Goal: Check status: Check status

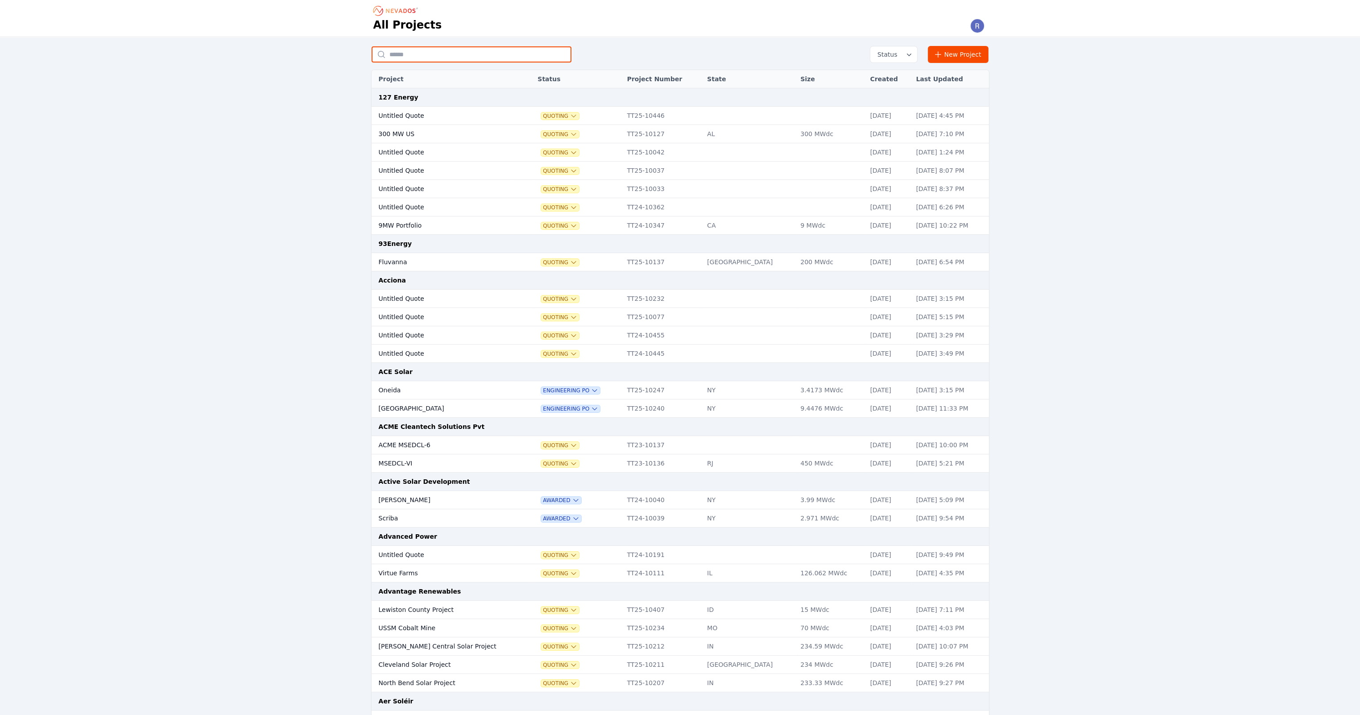
click at [441, 46] on input "text" at bounding box center [472, 54] width 200 height 16
type input "******"
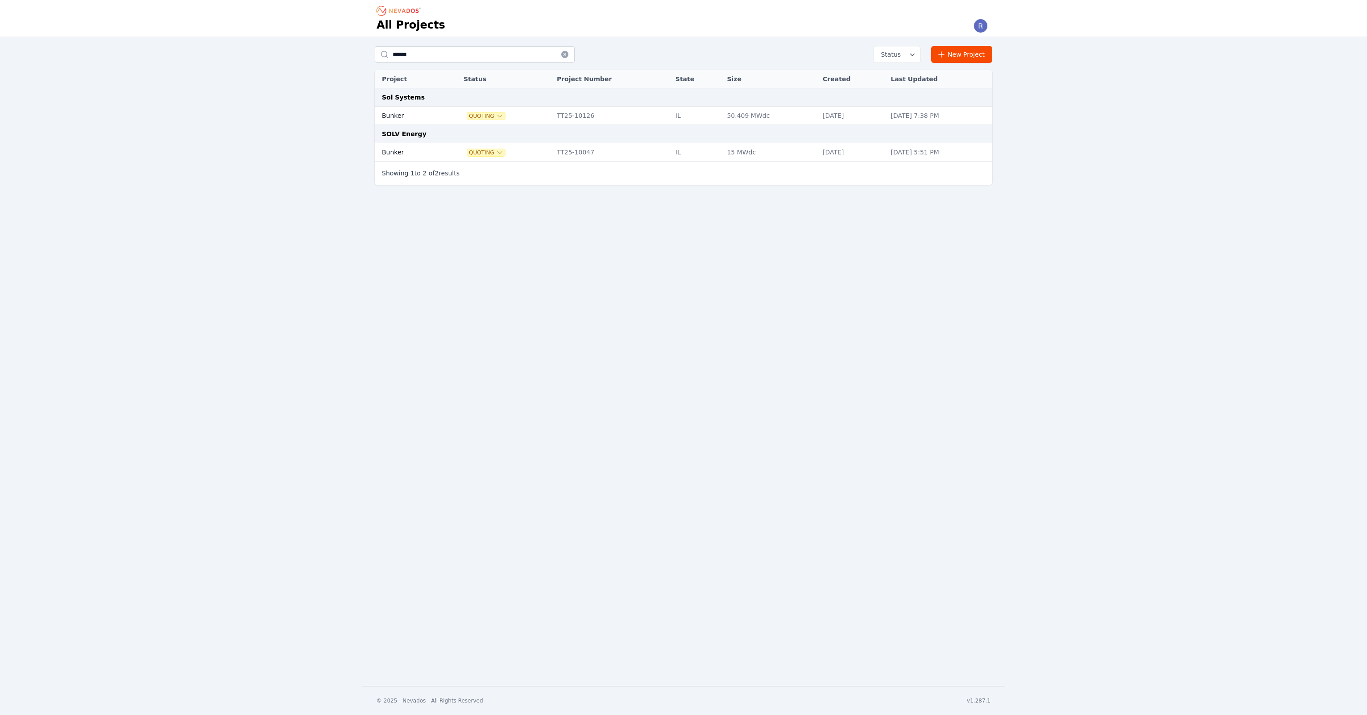
click at [989, 381] on div "All Projects ****** Status New Project Project Status Project Number State Size…" at bounding box center [683, 343] width 1367 height 686
click at [567, 115] on td "TT25-10126" at bounding box center [611, 116] width 119 height 18
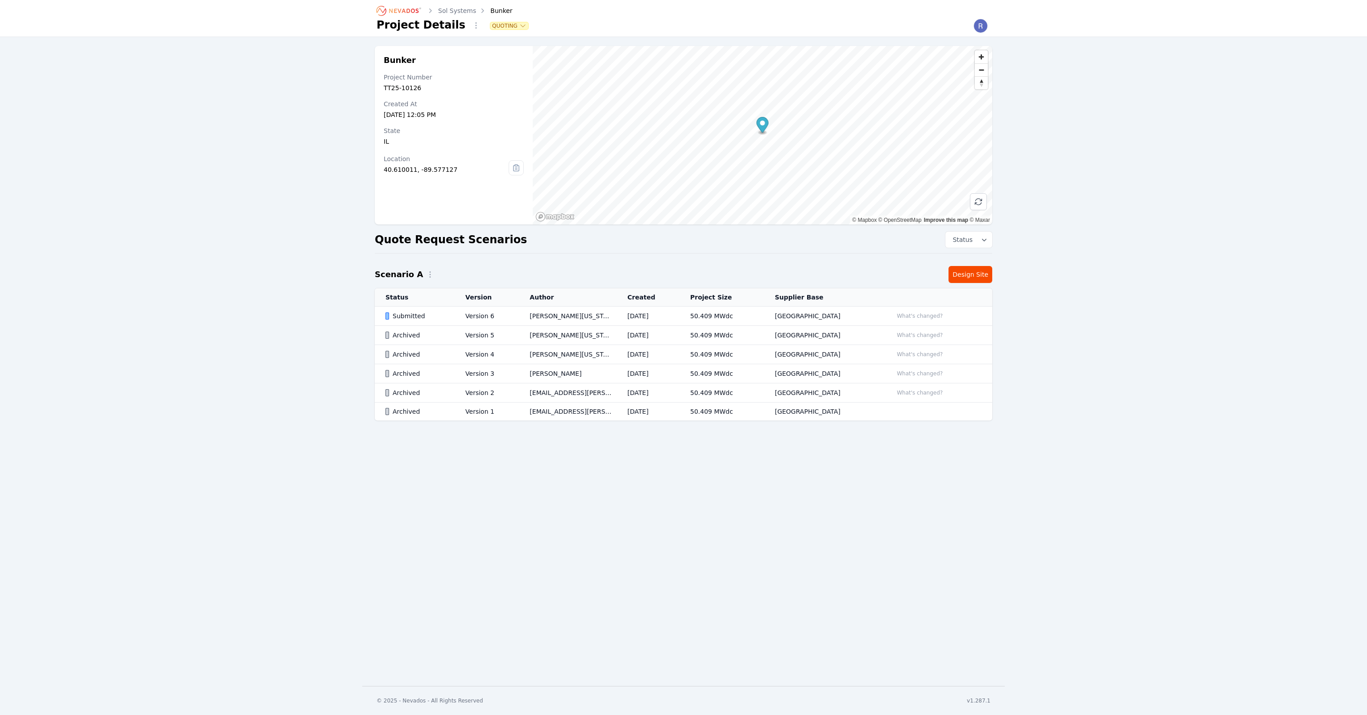
click at [439, 313] on div "Submitted" at bounding box center [417, 315] width 65 height 9
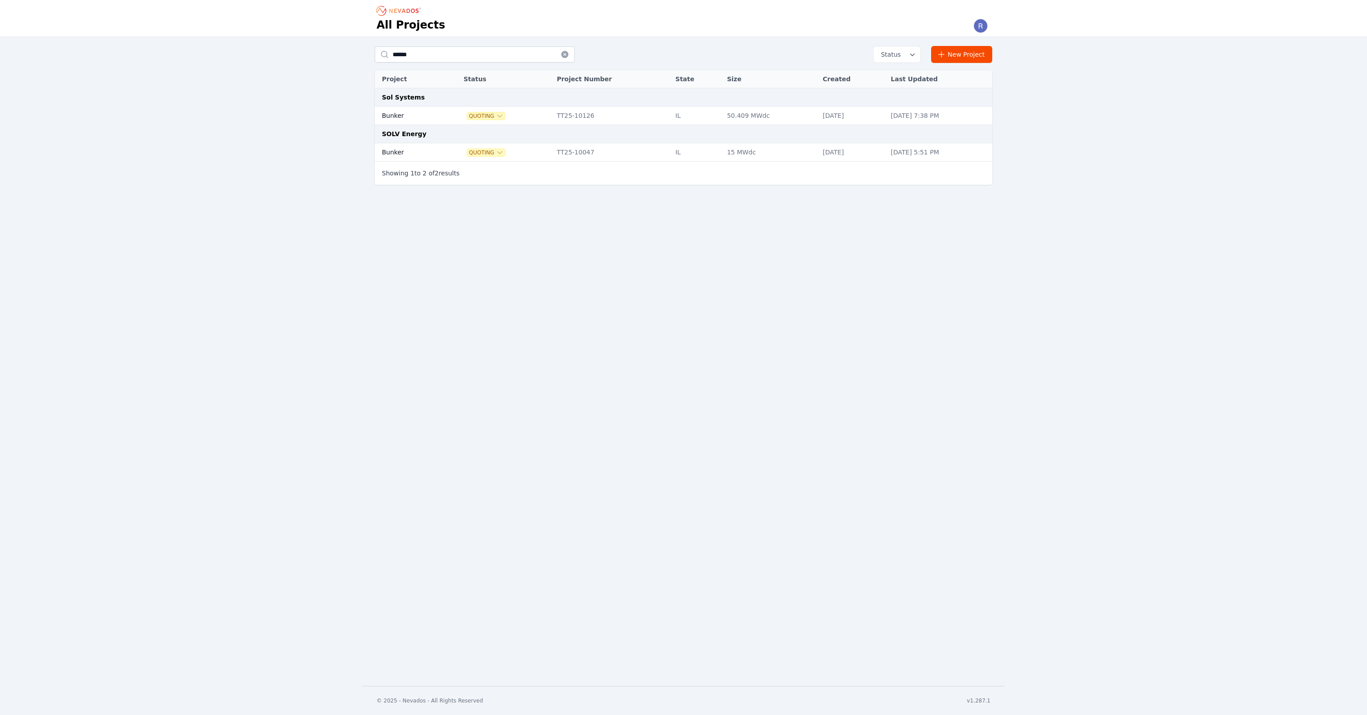
click at [430, 154] on td "Bunker" at bounding box center [409, 152] width 68 height 18
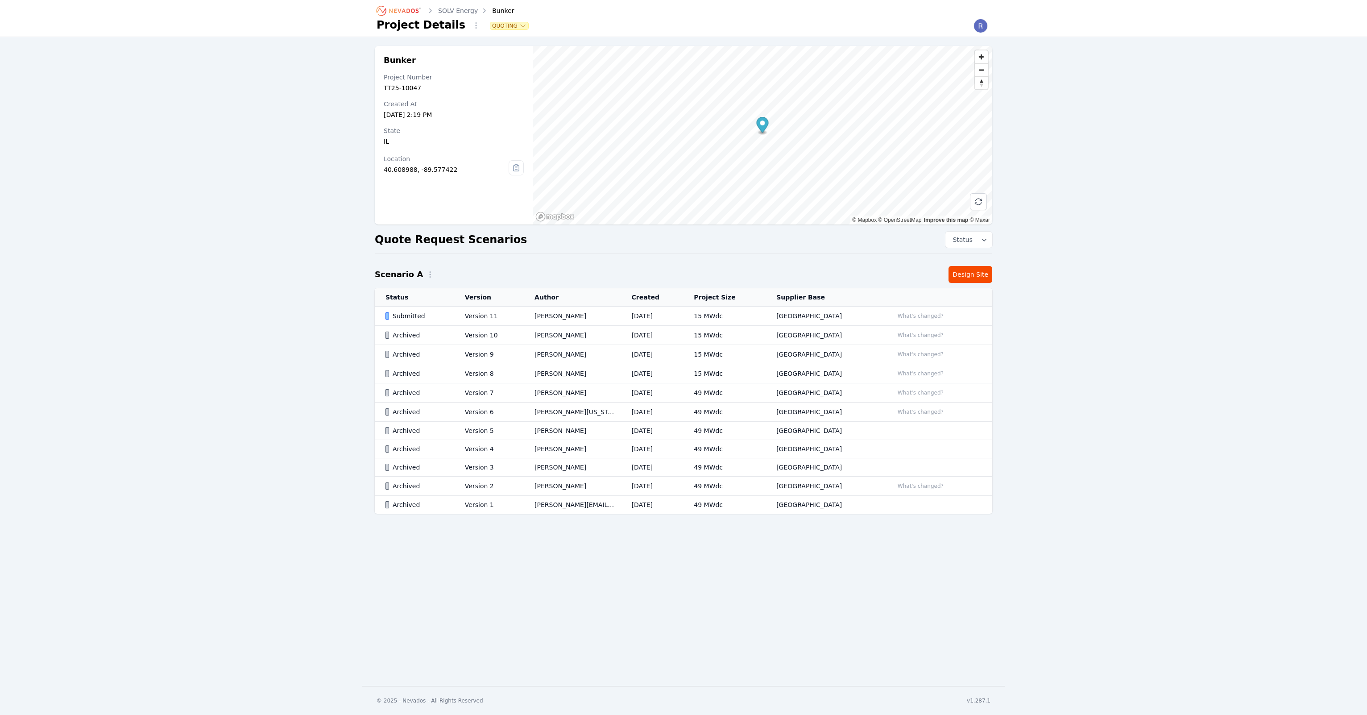
click at [600, 317] on td "[PERSON_NAME]" at bounding box center [572, 315] width 97 height 19
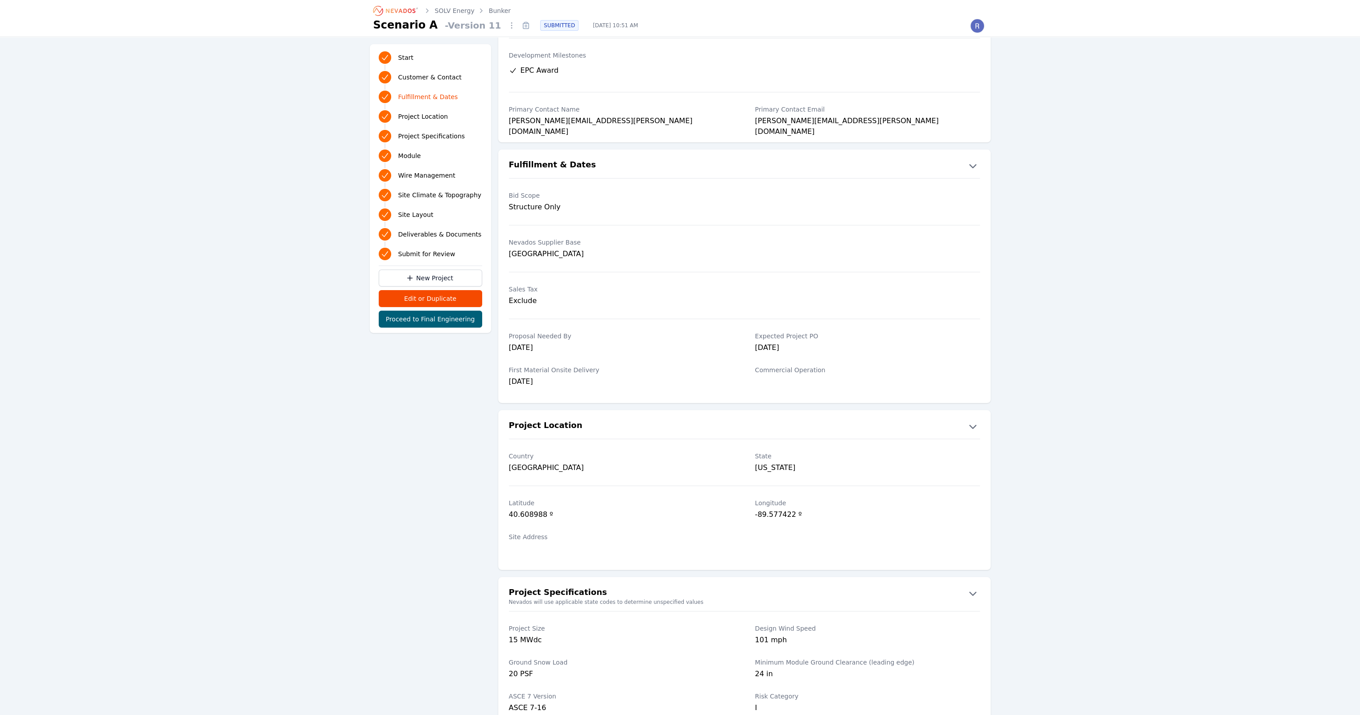
scroll to position [109, 0]
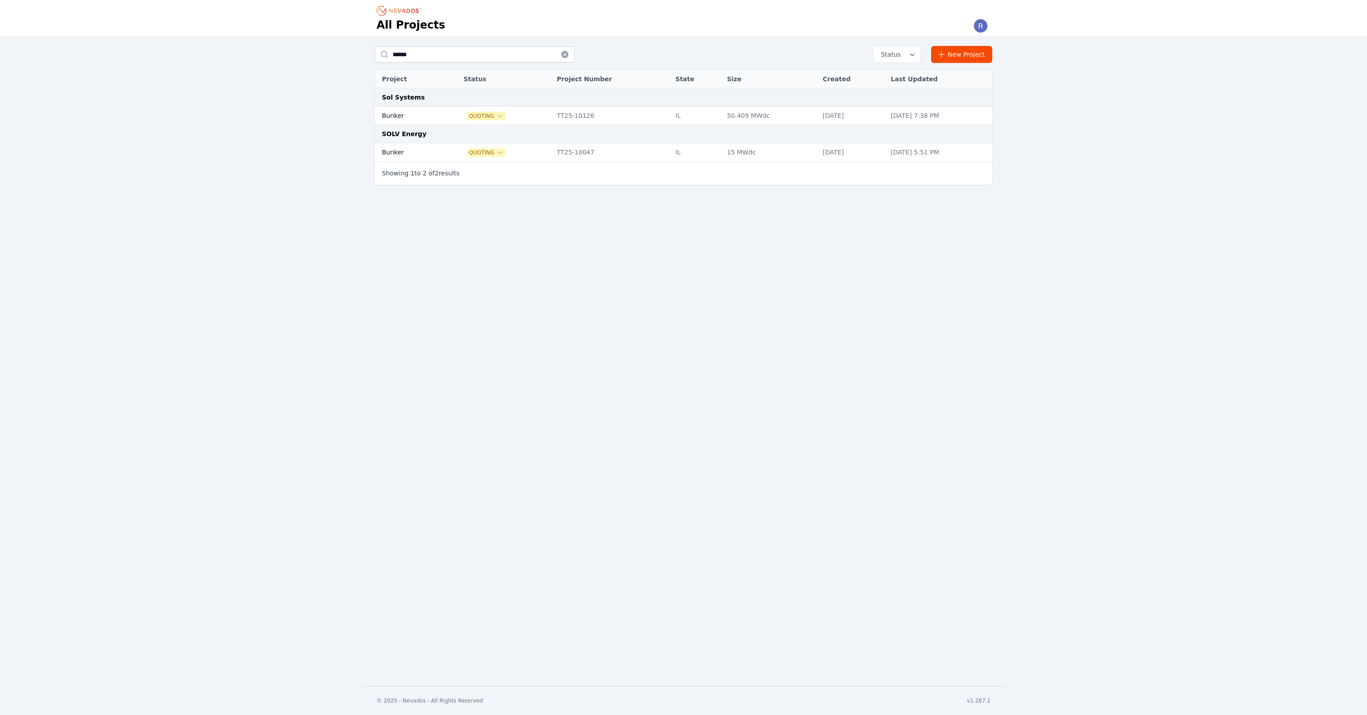
click at [418, 146] on td "Bunker" at bounding box center [409, 152] width 68 height 18
click at [426, 115] on td "Bunker" at bounding box center [409, 116] width 68 height 18
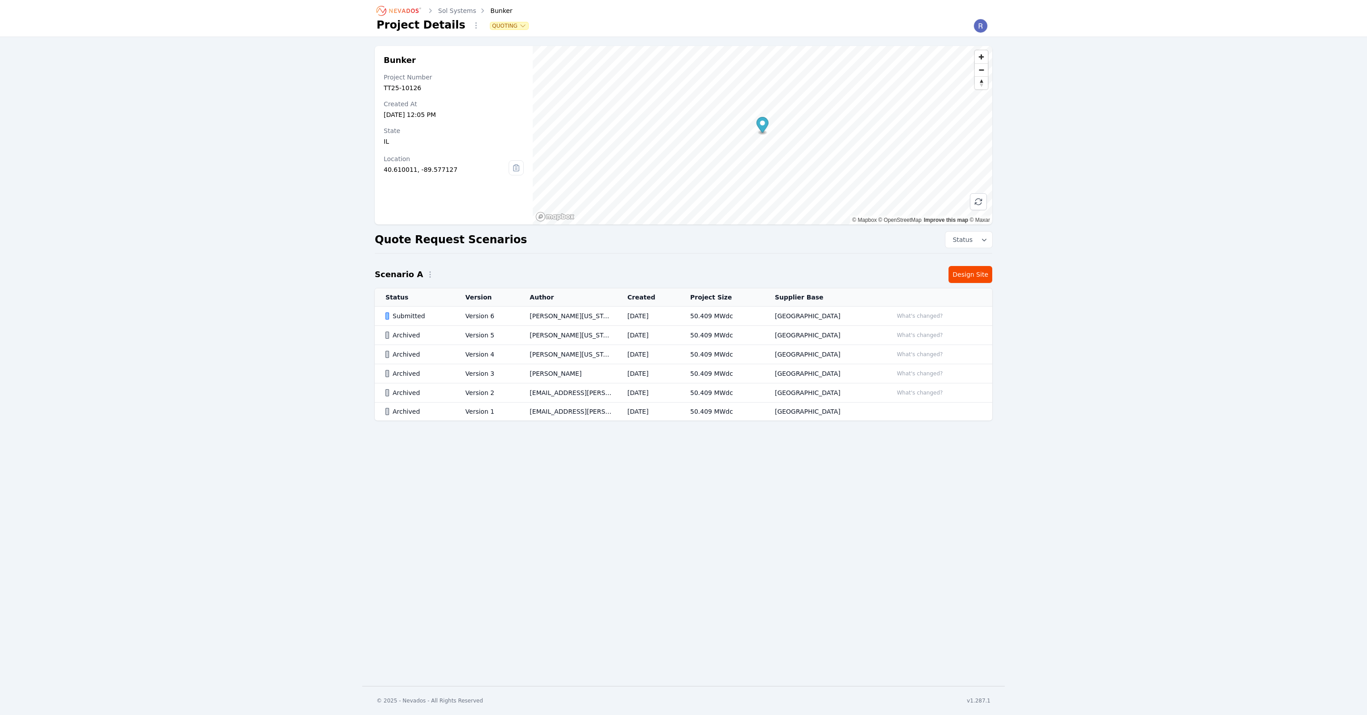
click at [493, 311] on td "Version 6" at bounding box center [487, 315] width 64 height 19
